Goal: Find specific page/section: Find specific page/section

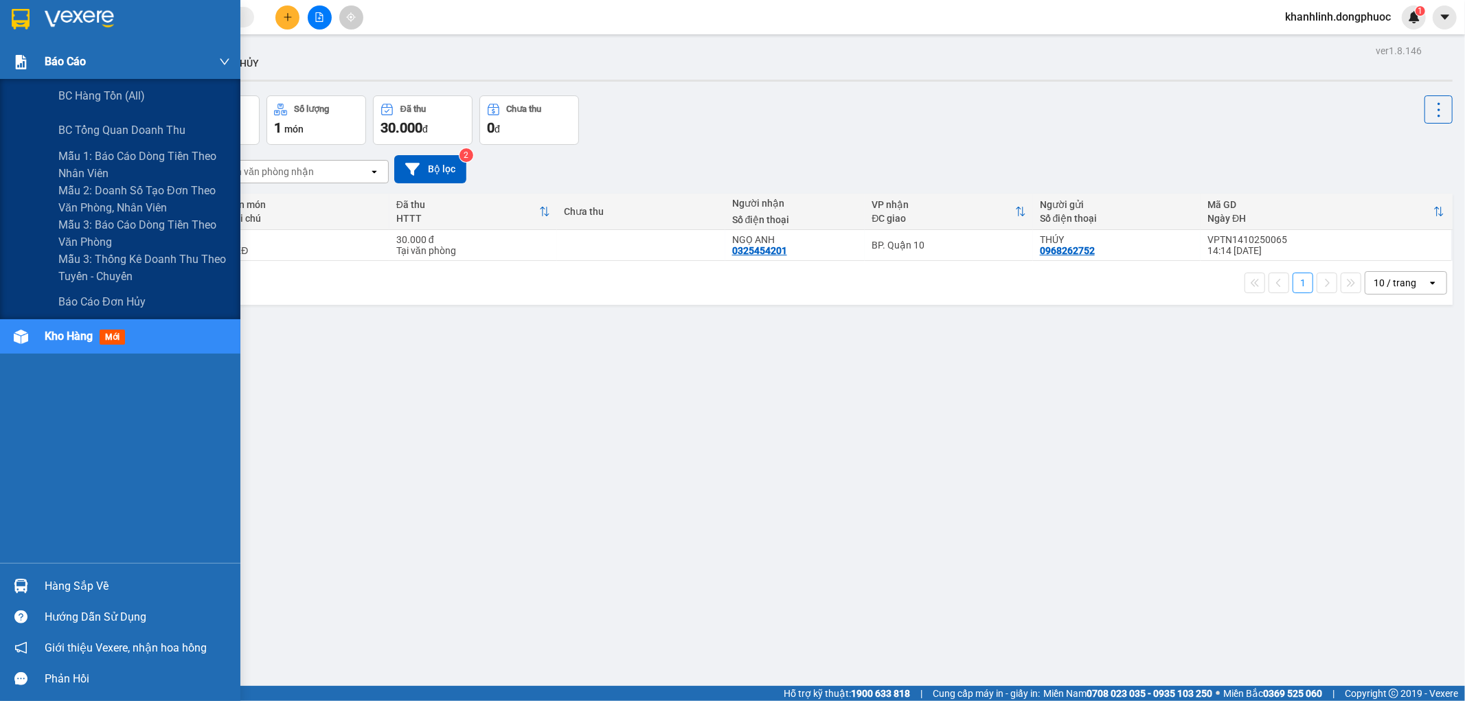
click at [21, 50] on div at bounding box center [21, 62] width 24 height 24
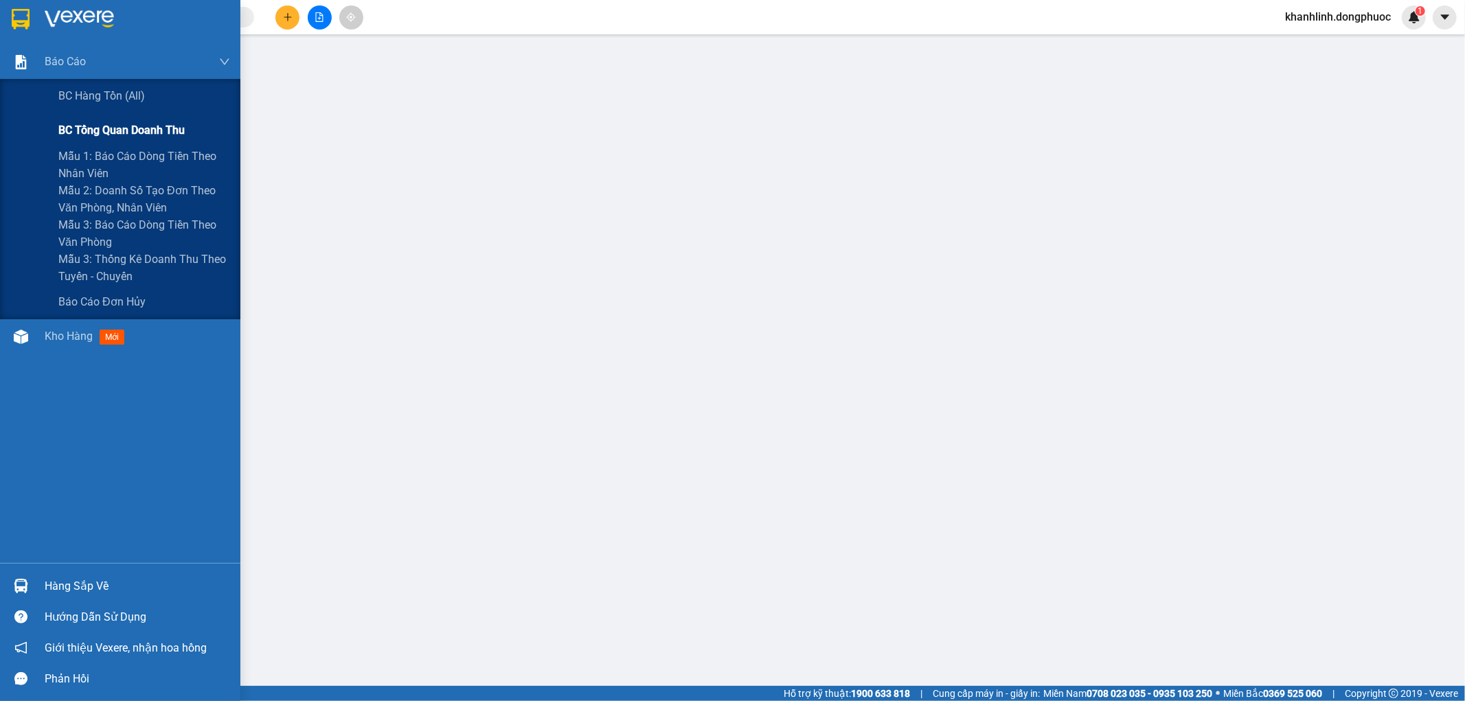
click at [101, 124] on span "BC tổng quan doanh thu" at bounding box center [121, 130] width 126 height 17
